Goal: Find specific page/section

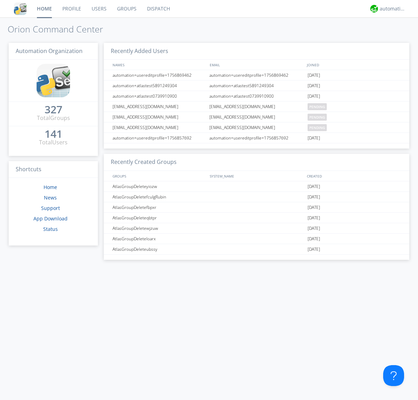
click at [126, 9] on link "Groups" at bounding box center [127, 8] width 30 height 17
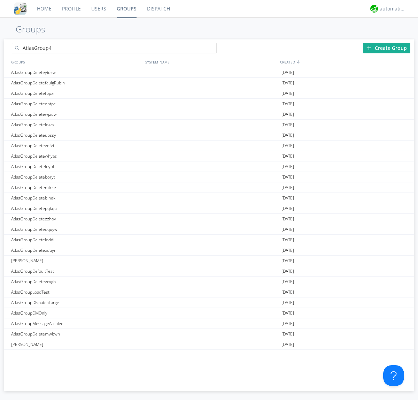
type input "AtlasGroup4"
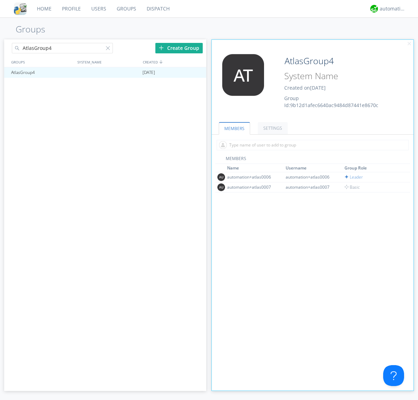
click at [272, 128] on link "SETTINGS" at bounding box center [273, 128] width 30 height 12
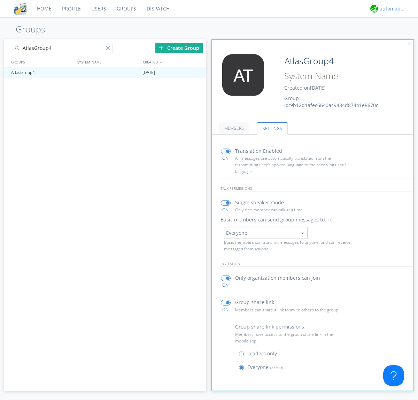
click at [391, 9] on div "automation+atlas" at bounding box center [393, 8] width 26 height 7
